Goal: Information Seeking & Learning: Learn about a topic

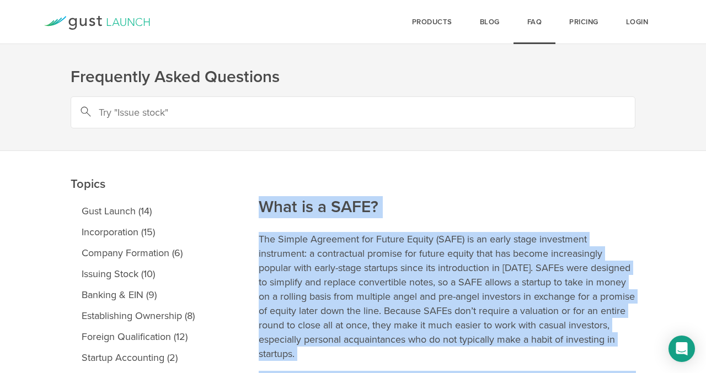
click at [142, 25] on icon at bounding box center [97, 23] width 106 height 14
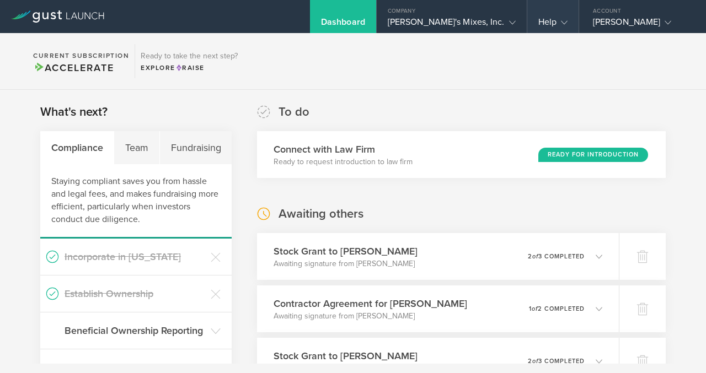
click at [547, 18] on div "Help" at bounding box center [552, 25] width 29 height 17
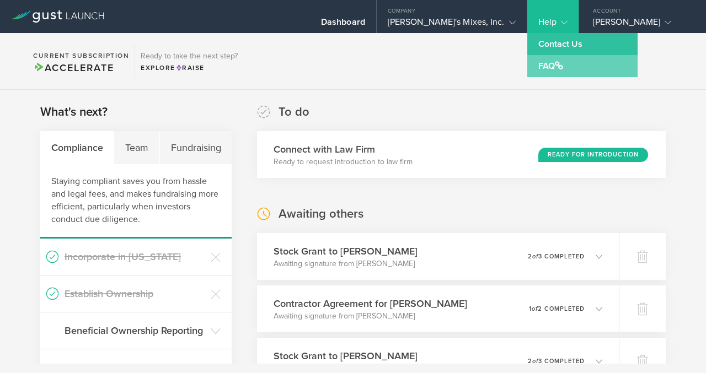
click at [543, 63] on link "FAQ" at bounding box center [582, 66] width 110 height 22
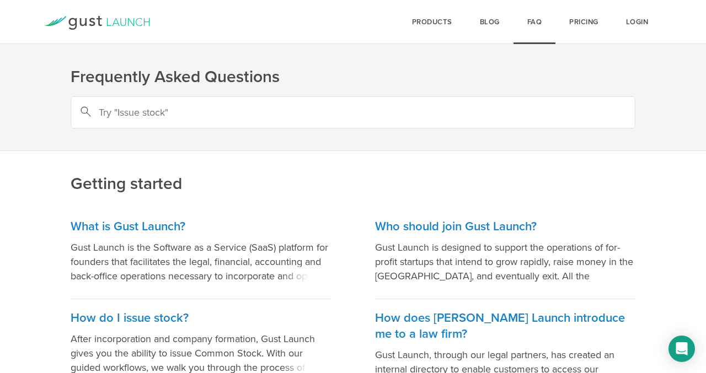
click at [398, 116] on input "text" at bounding box center [353, 112] width 565 height 32
type input "83b"
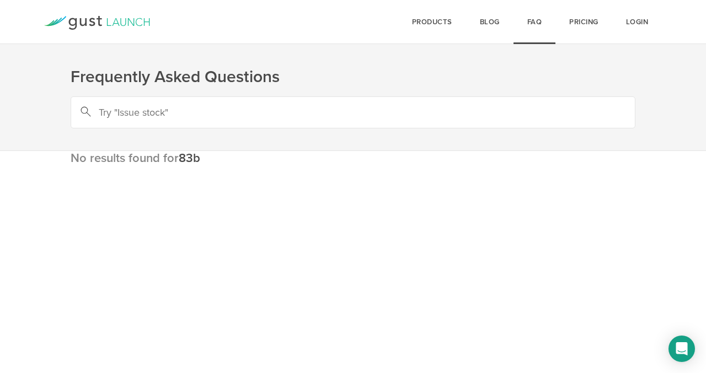
click at [237, 112] on input "text" at bounding box center [353, 112] width 565 height 32
paste input "83(b) election form"
type input "83(b) election form"
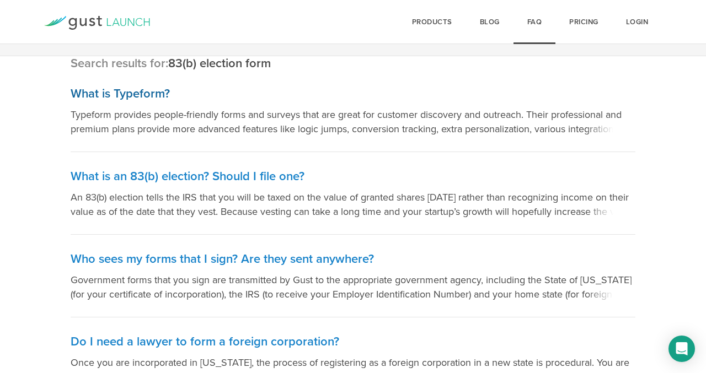
scroll to position [95, 0]
click at [239, 179] on h3 "What is an 83(b) election? Should I file one?" at bounding box center [353, 176] width 565 height 16
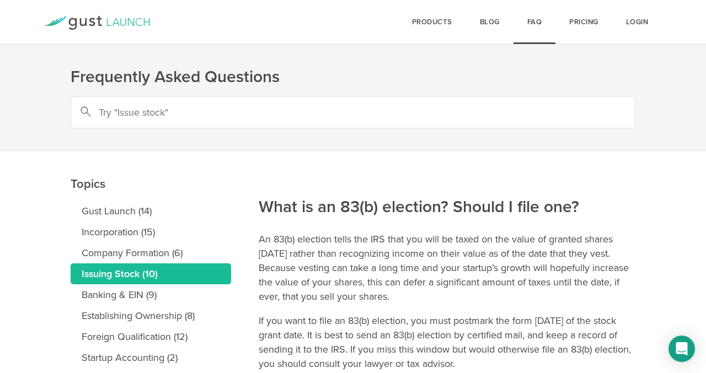
click at [132, 23] on icon at bounding box center [97, 23] width 106 height 14
